Goal: Information Seeking & Learning: Learn about a topic

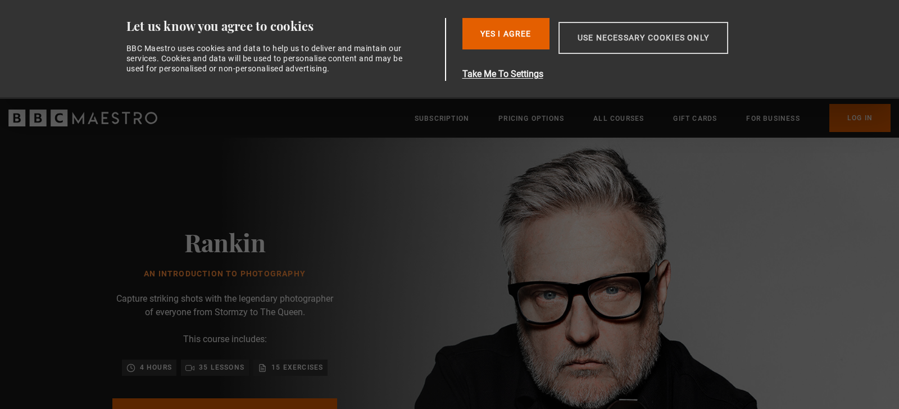
click at [623, 42] on button "Use necessary cookies only" at bounding box center [643, 38] width 170 height 32
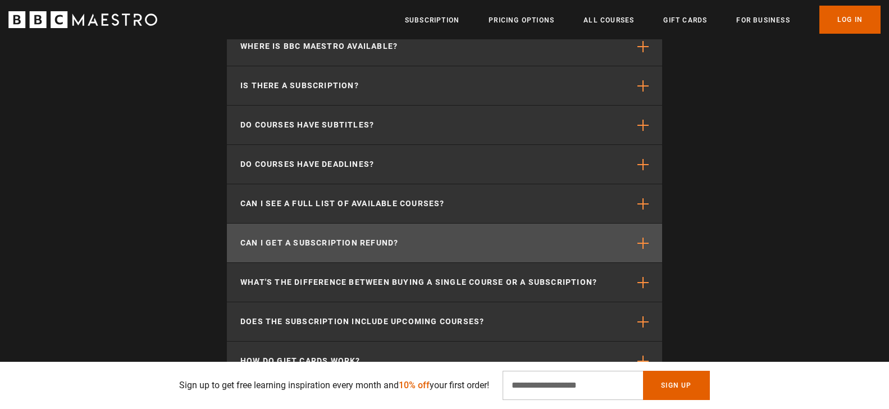
scroll to position [3724, 0]
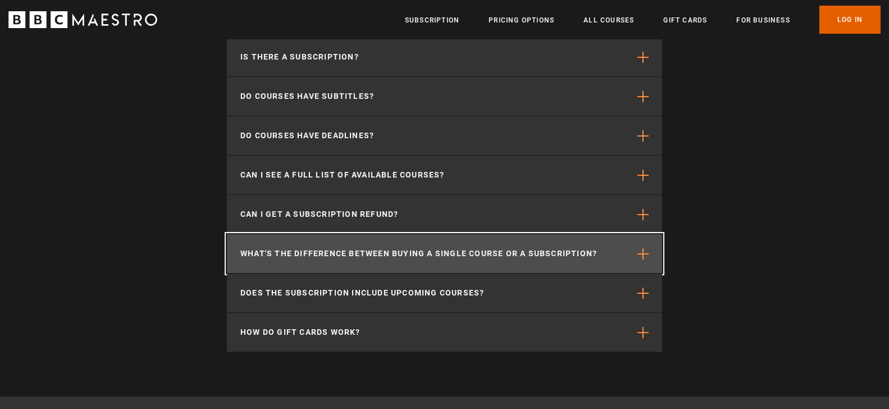
click at [644, 248] on span "button" at bounding box center [643, 253] width 11 height 11
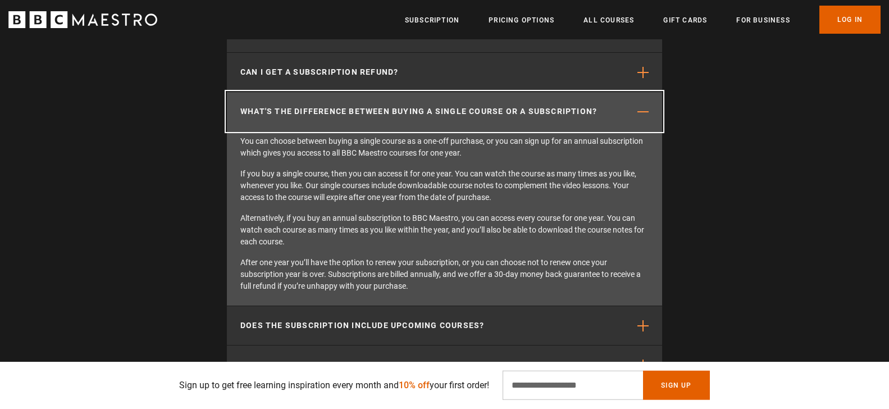
scroll to position [3896, 0]
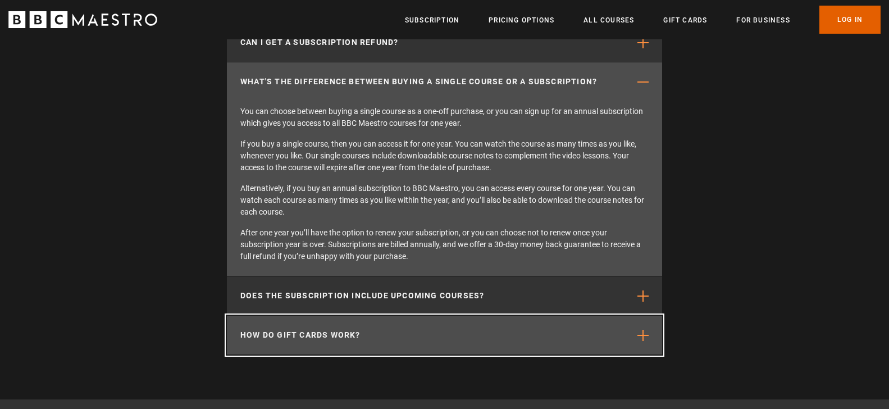
click at [636, 317] on button "How do gift cards work?" at bounding box center [444, 335] width 435 height 39
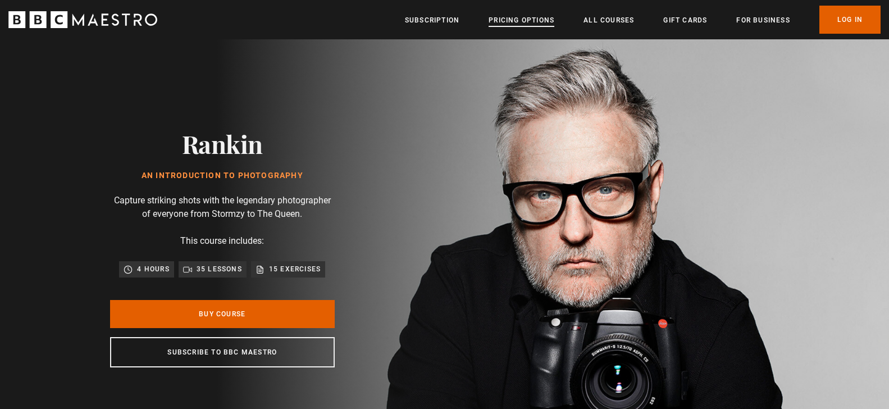
click at [523, 17] on link "Pricing Options" at bounding box center [522, 20] width 66 height 11
